Goal: Complete application form

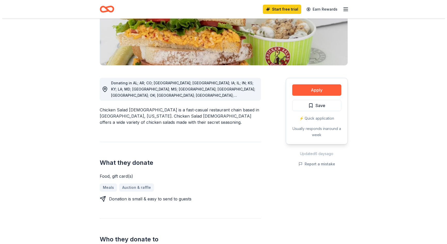
scroll to position [88, 0]
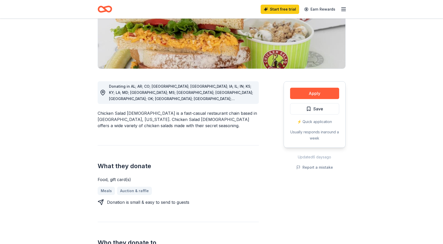
click at [129, 187] on div "Meals Auction & raffle" at bounding box center [178, 191] width 161 height 8
click at [306, 94] on button "Apply" at bounding box center [314, 93] width 49 height 11
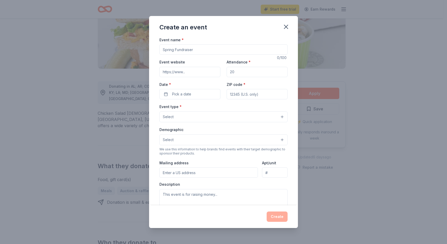
drag, startPoint x: 163, startPoint y: 50, endPoint x: 199, endPoint y: 50, distance: 36.7
click at [199, 50] on input "Event name *" at bounding box center [223, 49] width 128 height 10
type input "Project Playhouse"
click at [197, 73] on input "Event website" at bounding box center [189, 72] width 61 height 10
click at [184, 72] on input "Event website" at bounding box center [189, 72] width 61 height 10
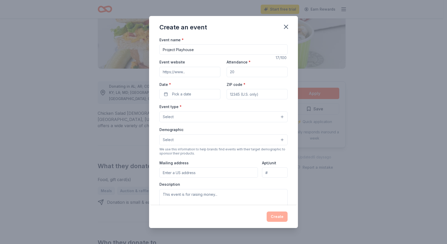
click at [194, 72] on input "Event website" at bounding box center [189, 72] width 61 height 10
type input "h"
click at [183, 71] on input "[URL]" at bounding box center [189, 72] width 61 height 10
click at [208, 71] on input "[URL]" at bounding box center [189, 72] width 61 height 10
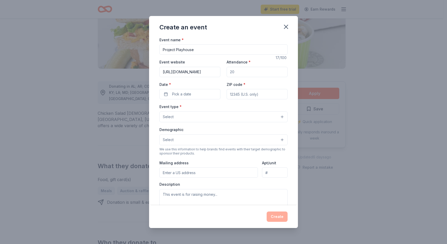
scroll to position [0, 8]
type input "[URL][DOMAIN_NAME]"
click at [231, 72] on input "Attendance *" at bounding box center [257, 72] width 61 height 10
type input "250"
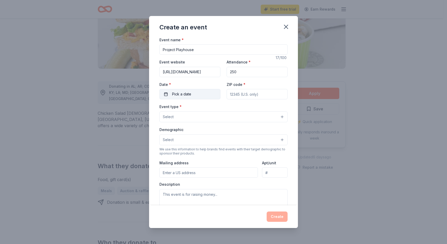
click at [190, 95] on span "Pick a date" at bounding box center [181, 94] width 19 height 6
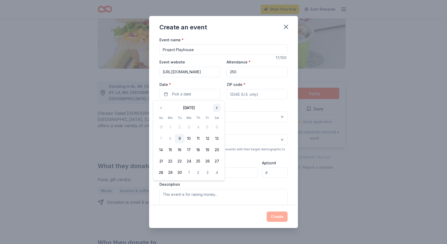
click at [216, 108] on button "Go to next month" at bounding box center [216, 107] width 7 height 7
click at [216, 136] on button "11" at bounding box center [216, 138] width 9 height 9
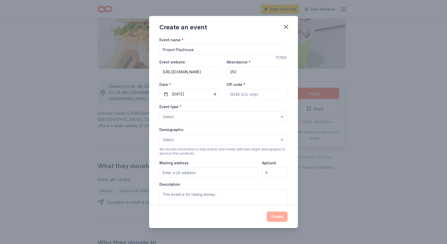
click at [262, 93] on input "ZIP code *" at bounding box center [257, 94] width 61 height 10
type input "76543"
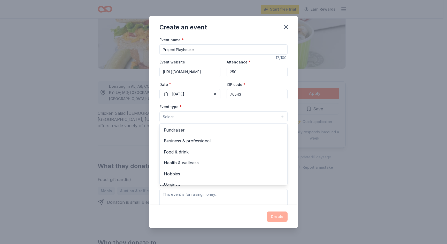
click at [196, 115] on button "Select" at bounding box center [223, 117] width 128 height 11
click at [168, 131] on span "Fundraiser" at bounding box center [223, 130] width 119 height 7
click at [386, 166] on div "Create an event Event name * Project Playhouse 17 /100 Event website [URL][DOMA…" at bounding box center [223, 122] width 447 height 244
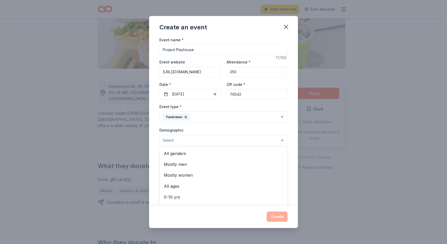
click at [278, 141] on button "Select" at bounding box center [223, 140] width 128 height 11
click at [181, 154] on span "All genders" at bounding box center [223, 153] width 119 height 7
click at [396, 164] on div "Create an event Event name * Project Playhouse 17 /100 Event website [URL][DOMA…" at bounding box center [223, 122] width 447 height 244
click at [214, 175] on input "Mailing address" at bounding box center [208, 174] width 98 height 10
click at [199, 175] on input "Mailing address" at bounding box center [208, 174] width 98 height 10
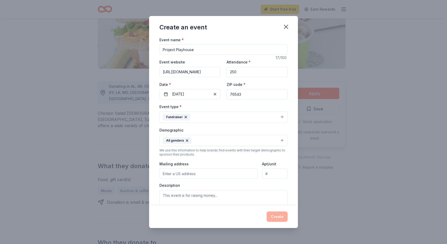
type input "[STREET_ADDRESS][PERSON_NAME]"
type input "Killeen"
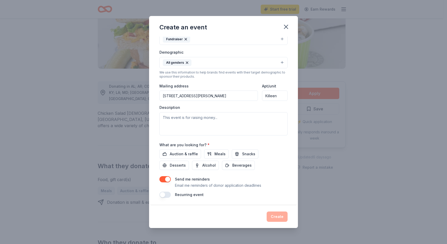
scroll to position [79, 0]
click at [162, 116] on textarea at bounding box center [223, 123] width 128 height 23
type textarea "P"
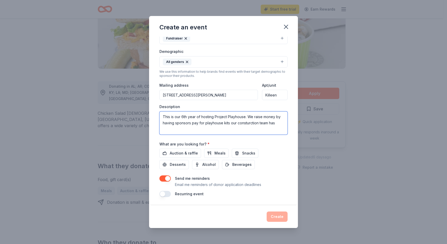
drag, startPoint x: 247, startPoint y: 123, endPoint x: 251, endPoint y: 123, distance: 3.9
click at [251, 123] on textarea "This is our 6th year of hosting Project Playhouse. We raise money by having spo…" at bounding box center [223, 123] width 128 height 23
click at [387, 151] on div "Create an event Event name * Project Playhouse 17 /100 Event website [URL][DOMA…" at bounding box center [223, 122] width 447 height 244
click at [277, 123] on textarea "This is our 6th year of hosting Project Playhouse. We raise money by having spo…" at bounding box center [223, 123] width 128 height 23
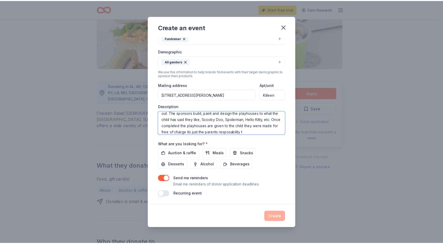
scroll to position [22, 0]
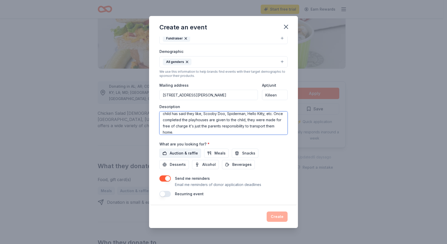
type textarea "This is our 6th year of hosting Project Playhouse. We raise money by having spo…"
click at [191, 152] on span "Auction & raffle" at bounding box center [184, 153] width 28 height 6
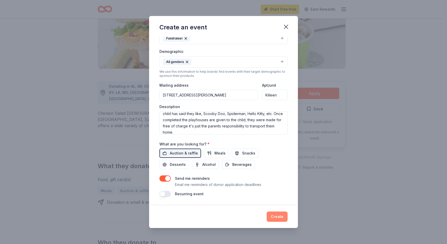
click at [277, 215] on button "Create" at bounding box center [277, 217] width 21 height 10
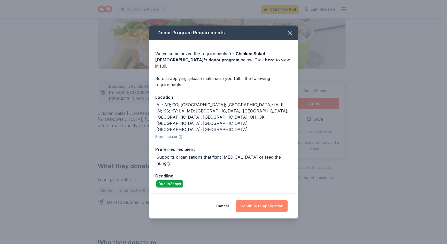
click at [260, 200] on button "Continue to application" at bounding box center [261, 206] width 51 height 12
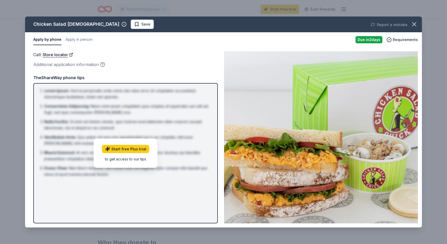
click at [177, 66] on div "Additional application information" at bounding box center [125, 64] width 184 height 7
click at [412, 24] on icon "button" at bounding box center [413, 24] width 7 height 7
